Goal: Find specific page/section: Find specific page/section

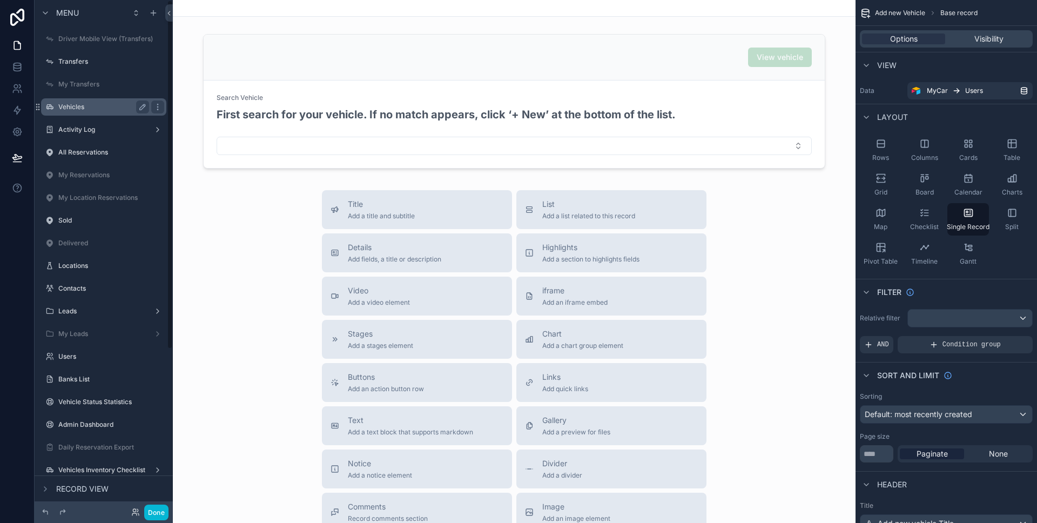
click at [92, 107] on label "Vehicles" at bounding box center [101, 107] width 86 height 9
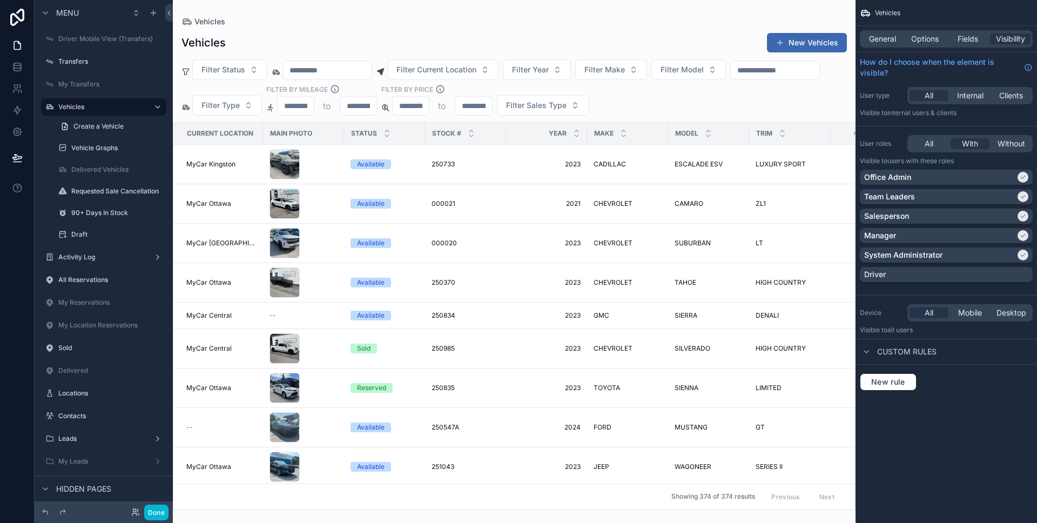
click at [813, 45] on div "scrollable content" at bounding box center [514, 261] width 683 height 523
click at [790, 43] on button "New Vehicles" at bounding box center [807, 42] width 80 height 19
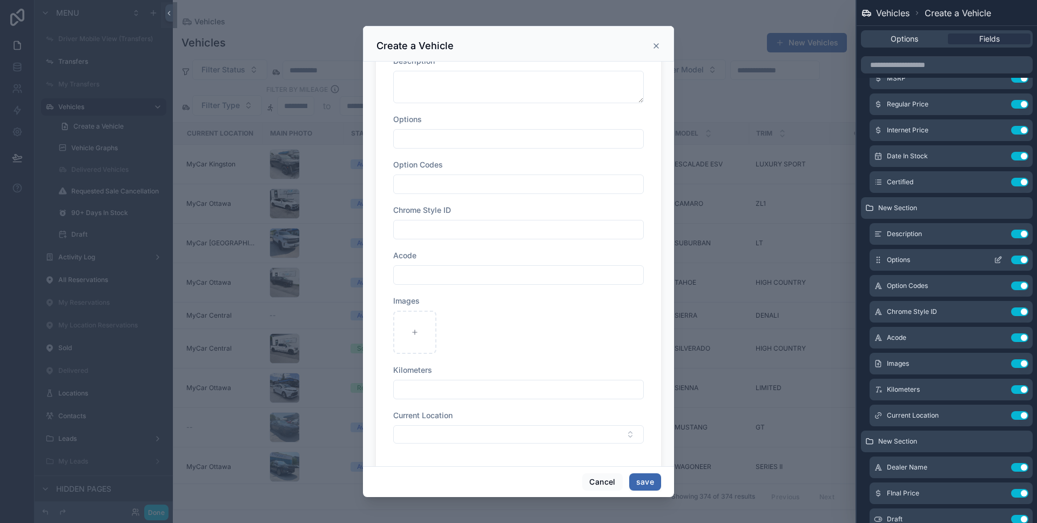
scroll to position [872, 0]
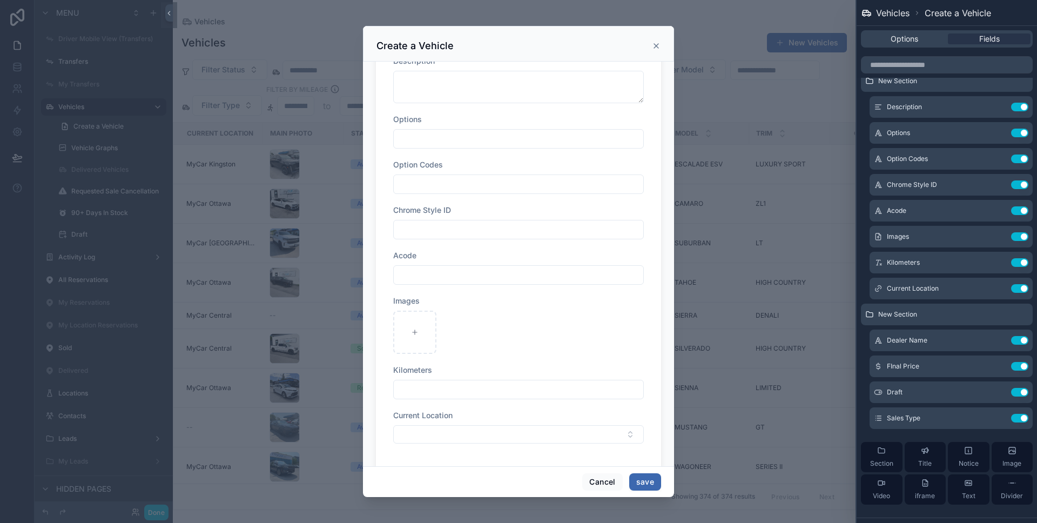
click at [657, 48] on icon "scrollable content" at bounding box center [656, 46] width 9 height 9
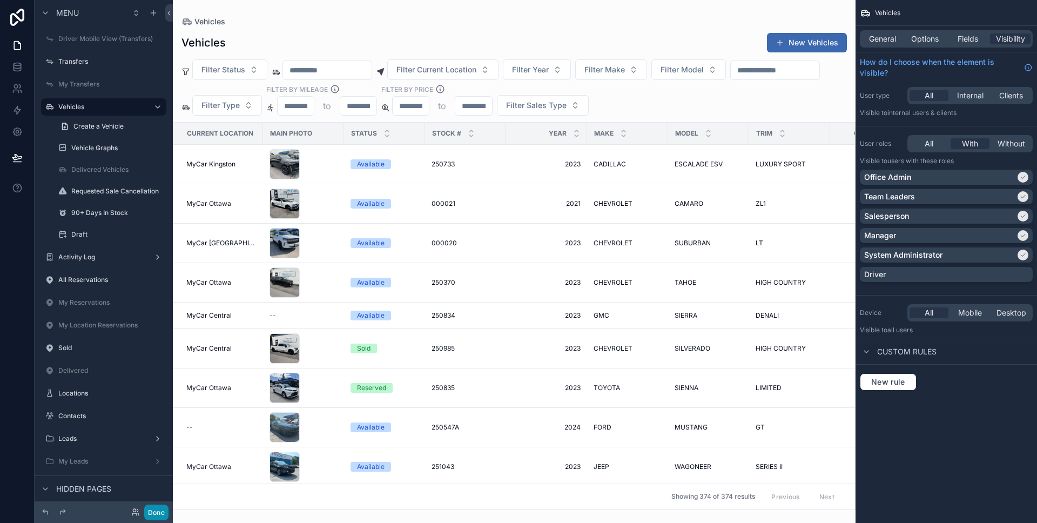
click at [162, 510] on button "Done" at bounding box center [156, 512] width 24 height 16
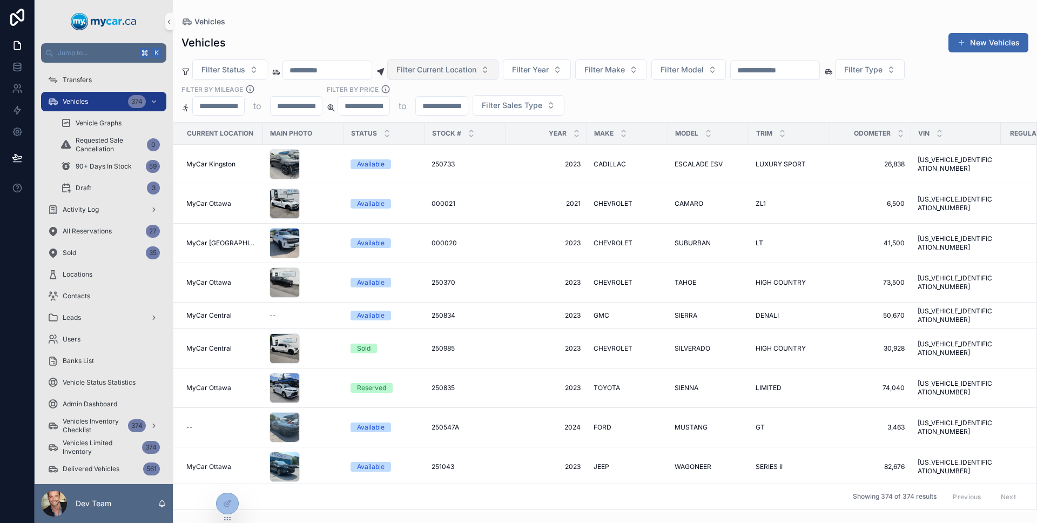
click at [476, 70] on span "Filter Current Location" at bounding box center [436, 69] width 80 height 11
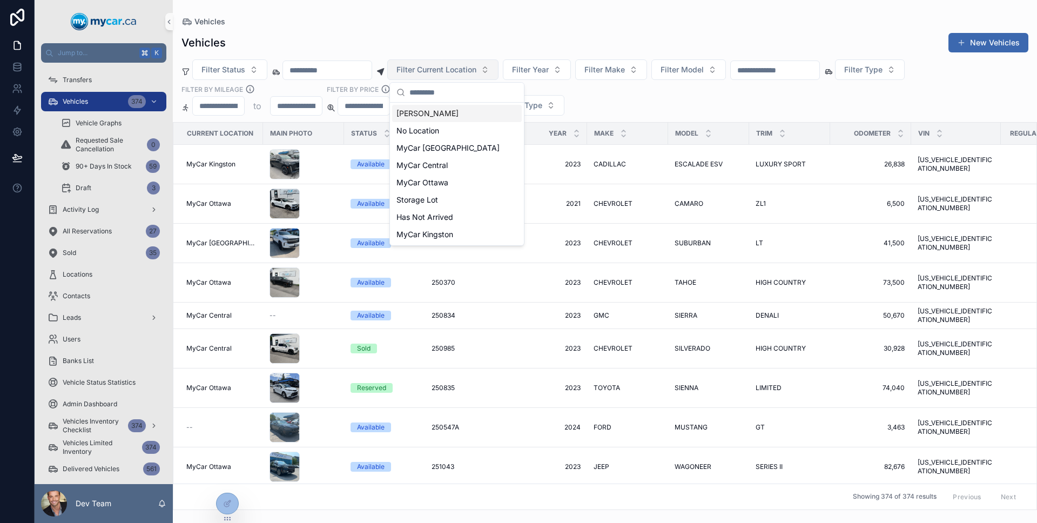
click at [476, 70] on span "Filter Current Location" at bounding box center [436, 69] width 80 height 11
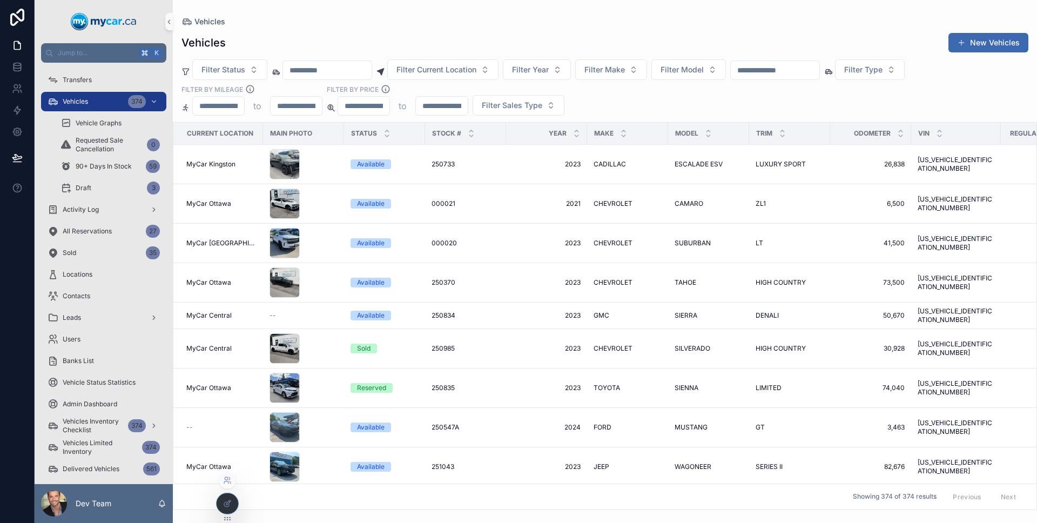
click at [234, 508] on div at bounding box center [228, 503] width 22 height 21
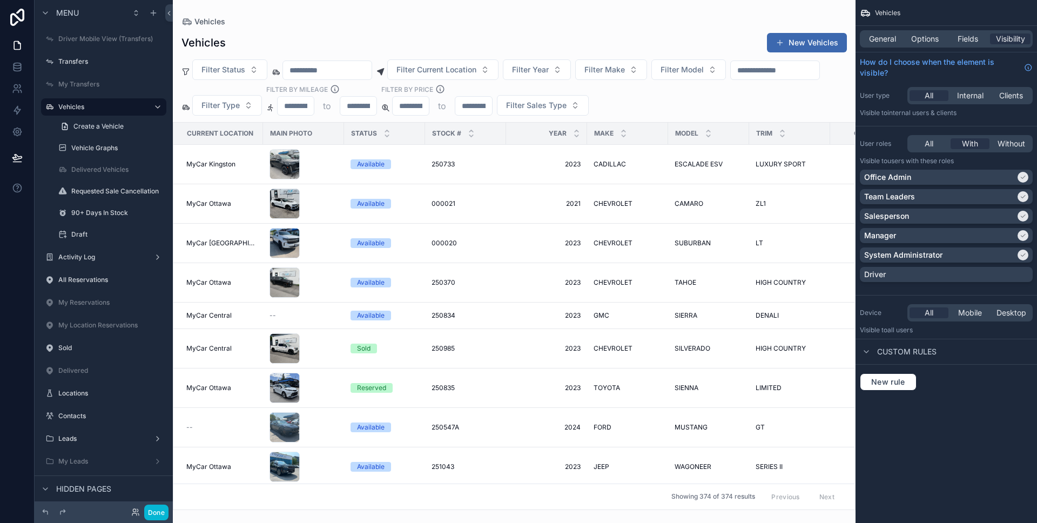
click at [957, 32] on div "General Options Fields Visibility" at bounding box center [946, 38] width 173 height 17
click at [941, 37] on div "Options" at bounding box center [924, 38] width 40 height 11
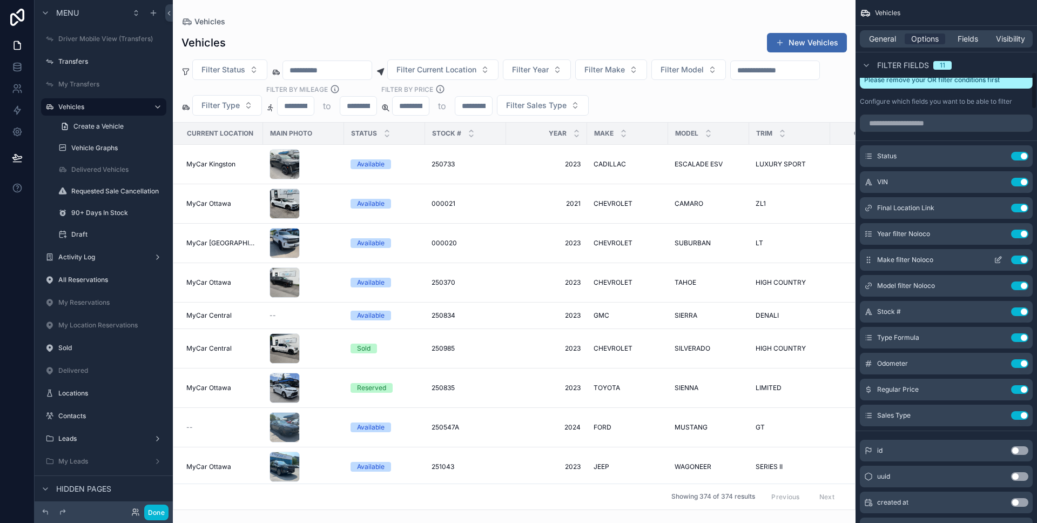
scroll to position [984, 0]
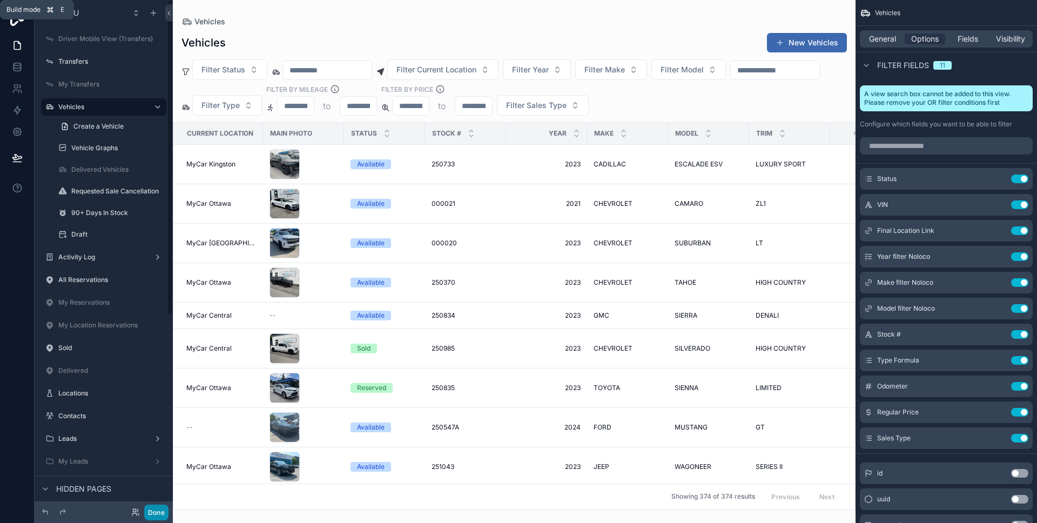
click at [156, 505] on button "Done" at bounding box center [156, 512] width 24 height 16
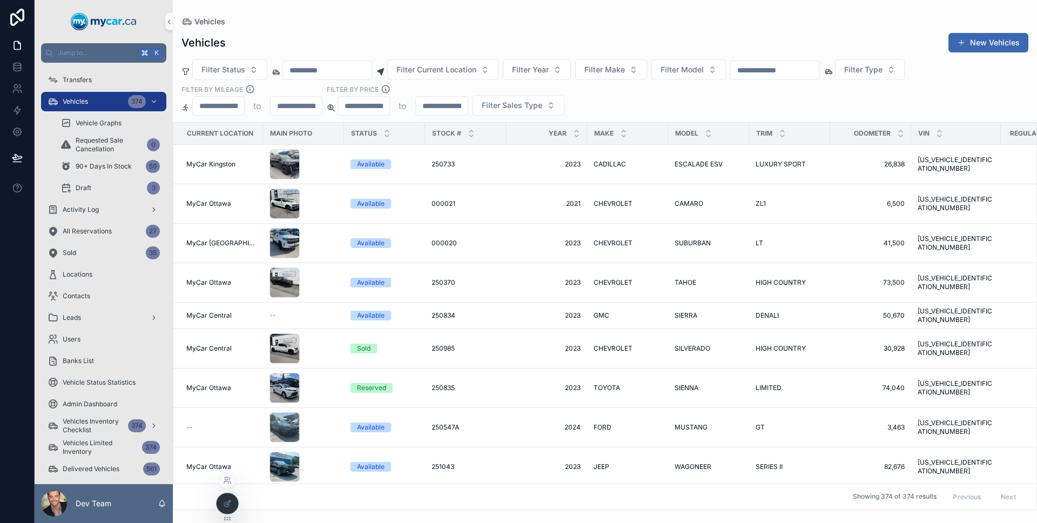
click at [221, 502] on div at bounding box center [228, 503] width 22 height 21
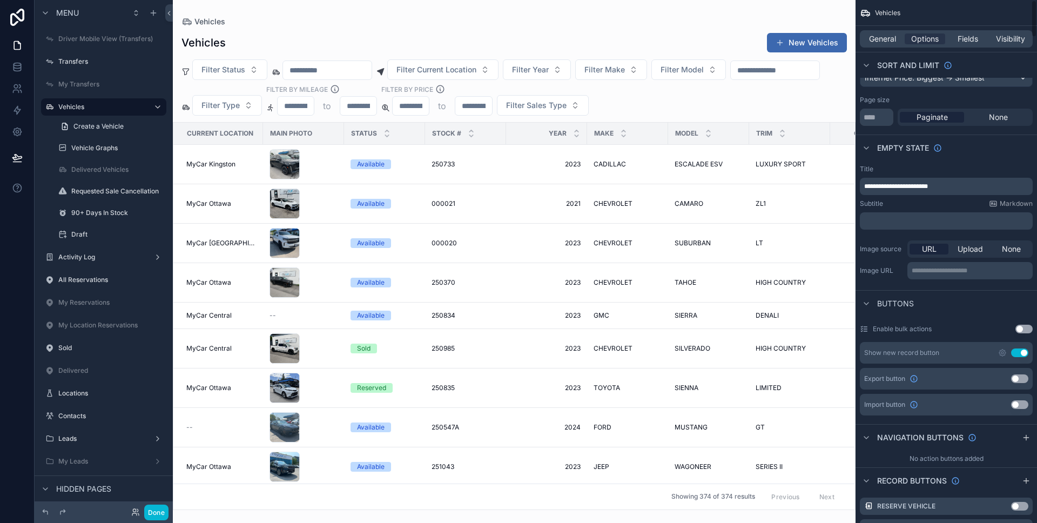
scroll to position [0, 0]
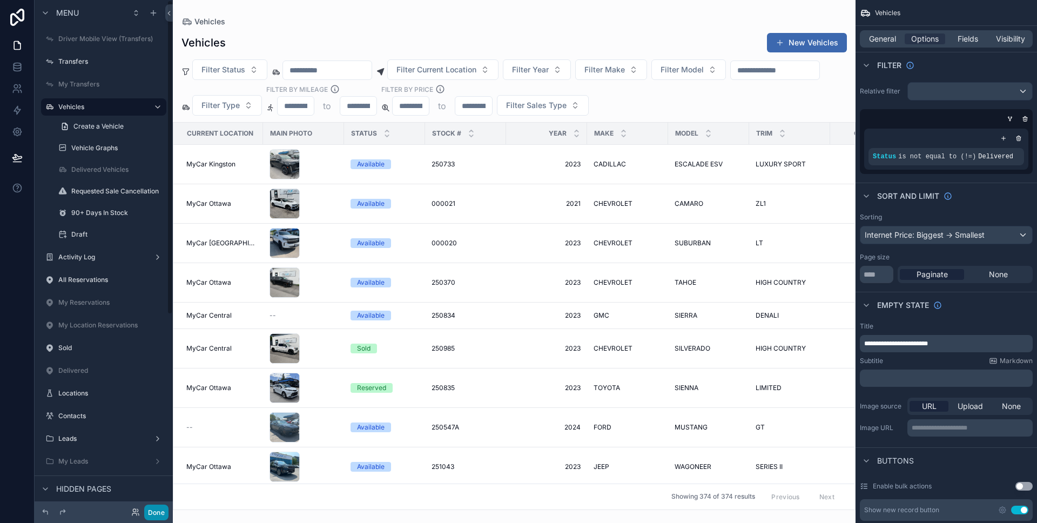
click at [160, 504] on button "Done" at bounding box center [156, 512] width 24 height 16
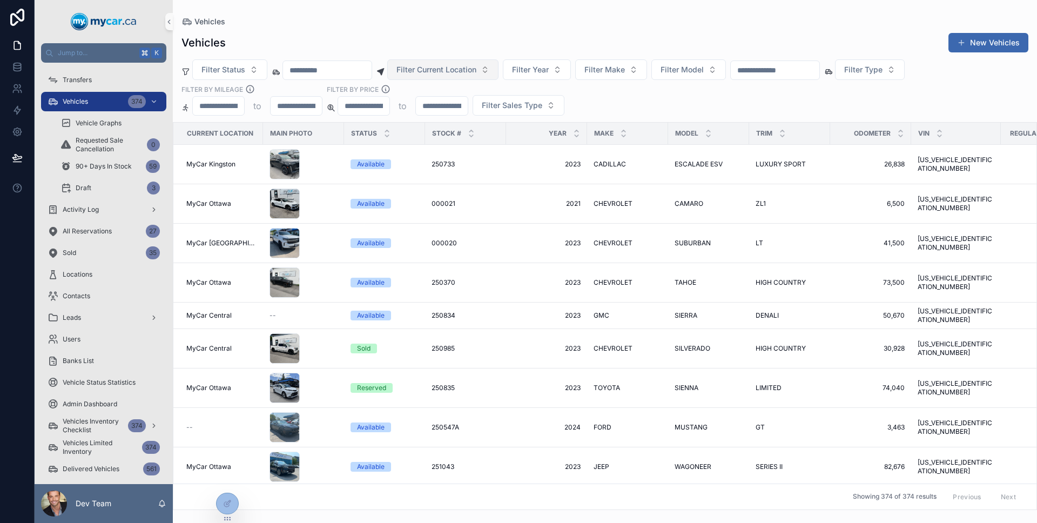
click at [420, 70] on span "Filter Current Location" at bounding box center [436, 69] width 80 height 11
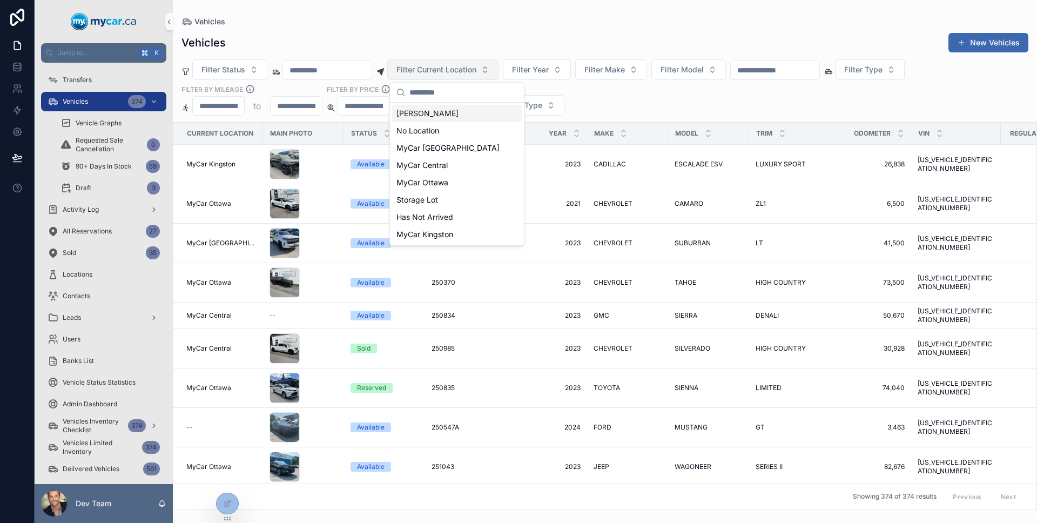
click at [420, 70] on span "Filter Current Location" at bounding box center [436, 69] width 80 height 11
